Goal: Find specific page/section: Find specific page/section

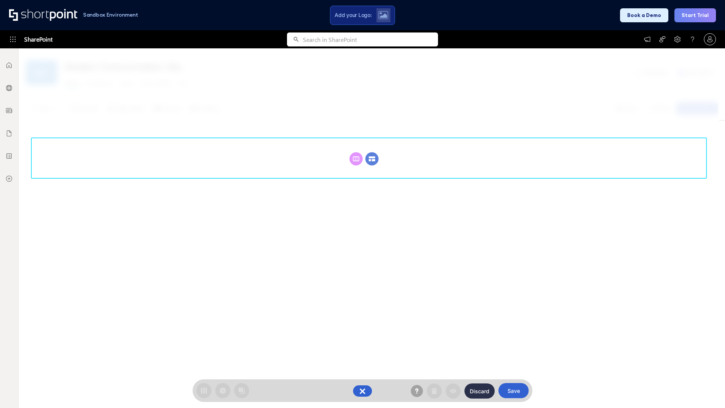
click at [372, 152] on circle at bounding box center [372, 158] width 13 height 13
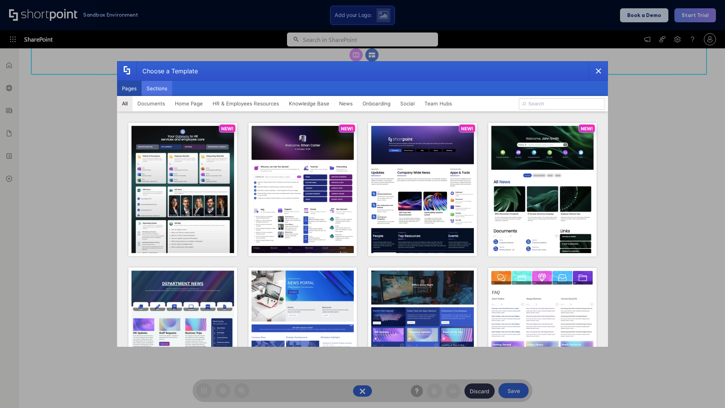
click at [157, 88] on button "Sections" at bounding box center [157, 88] width 31 height 15
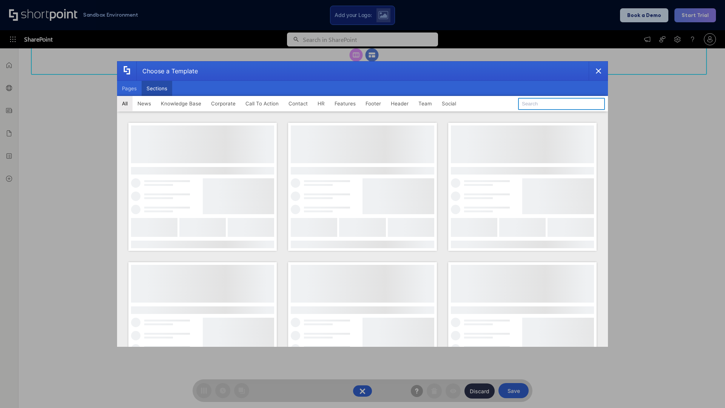
type input "Healthcare Events"
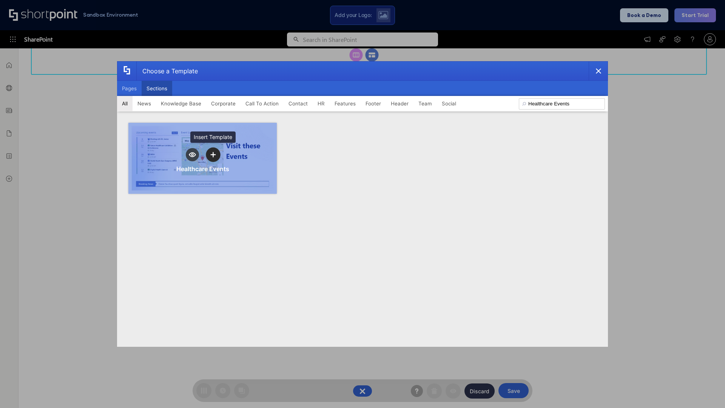
click at [213, 154] on icon "template selector" at bounding box center [212, 154] width 5 height 5
